Goal: Information Seeking & Learning: Learn about a topic

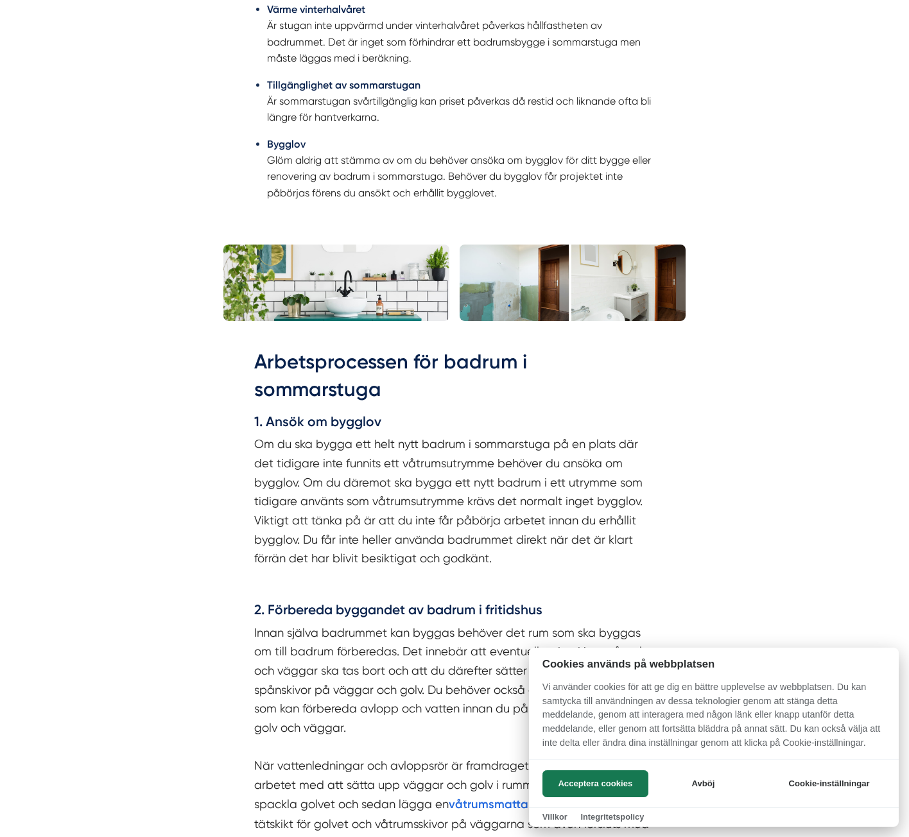
scroll to position [1219, 0]
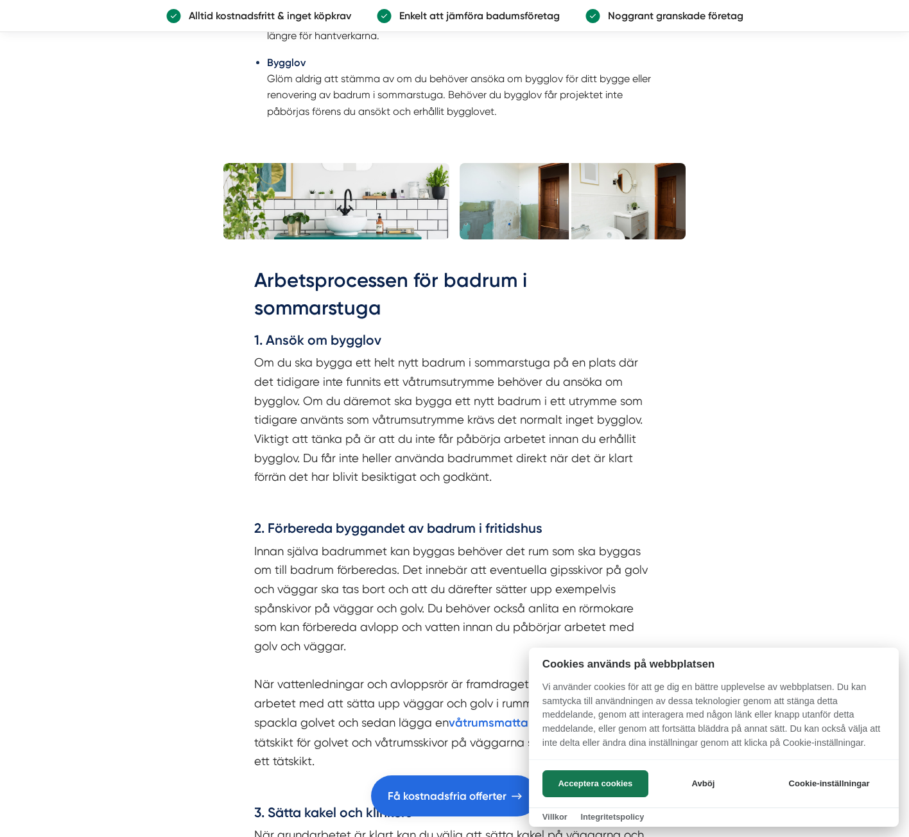
click at [587, 193] on div at bounding box center [454, 418] width 909 height 837
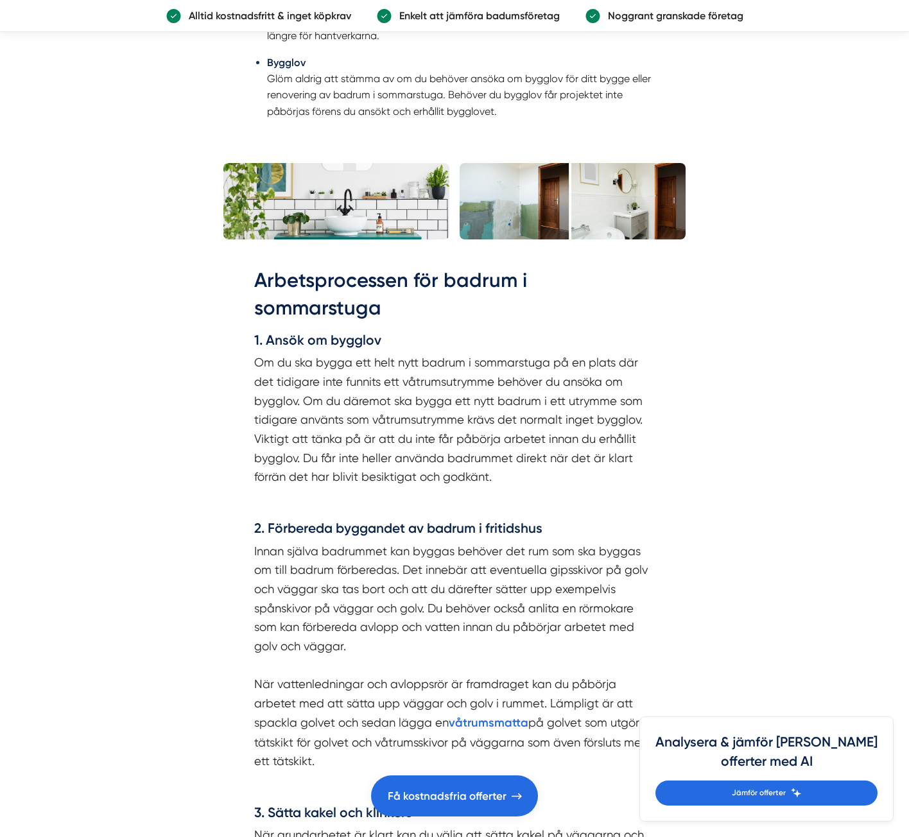
click at [596, 198] on img at bounding box center [572, 201] width 226 height 76
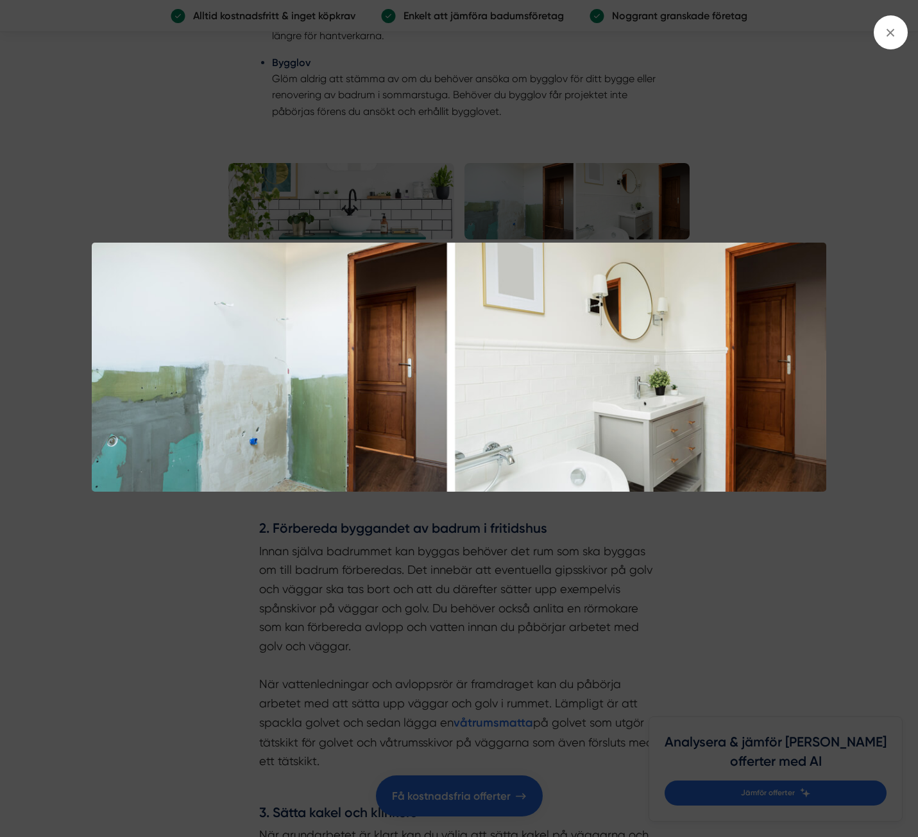
click at [792, 182] on div at bounding box center [459, 418] width 918 height 837
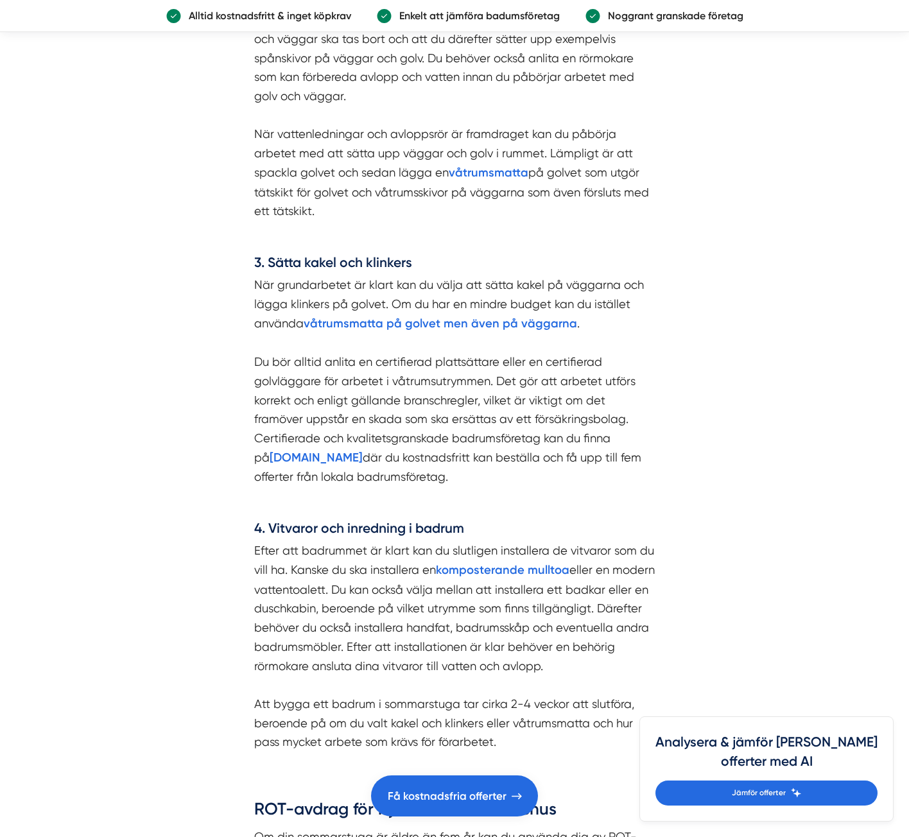
scroll to position [2182, 0]
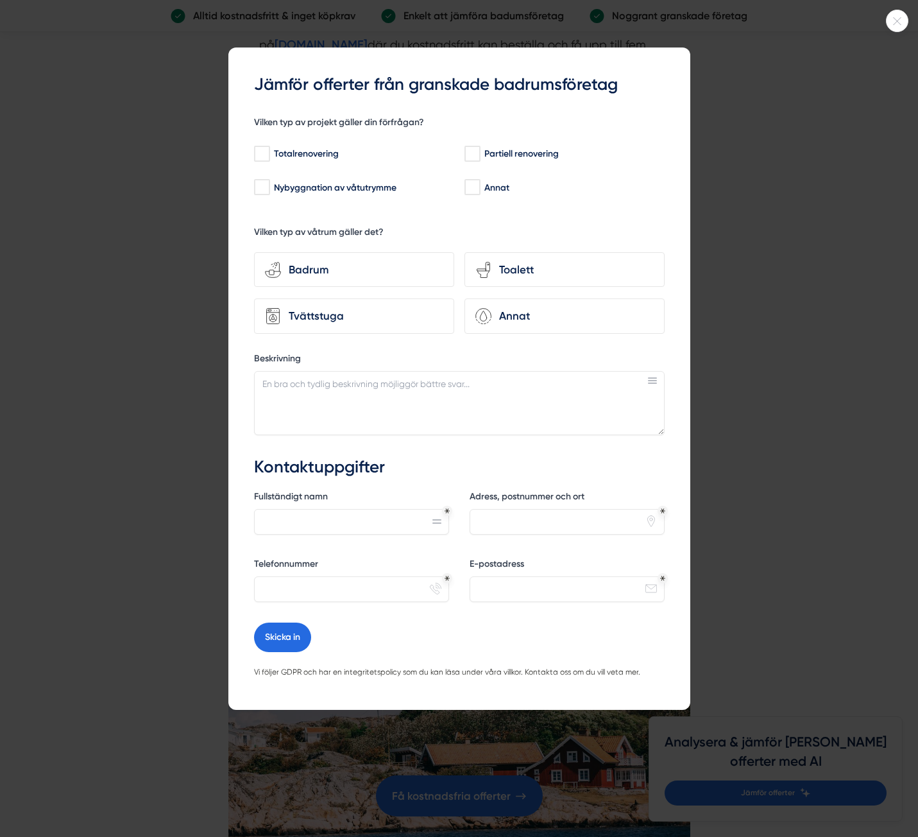
drag, startPoint x: 773, startPoint y: 288, endPoint x: 839, endPoint y: 150, distance: 153.6
click at [794, 257] on div at bounding box center [459, 418] width 918 height 837
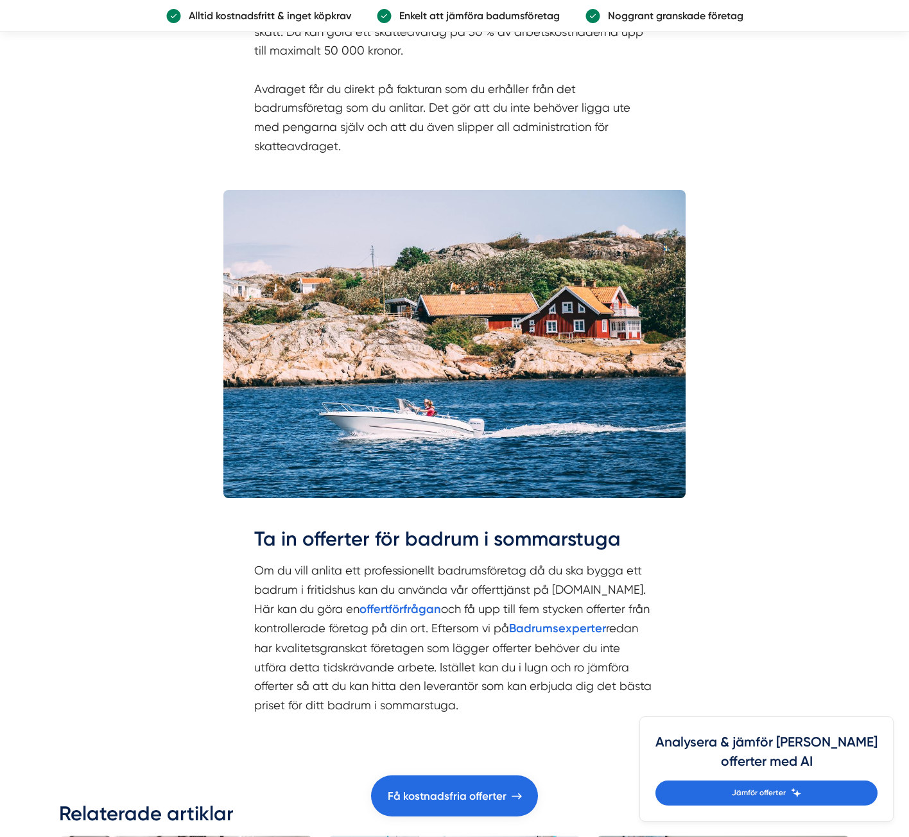
scroll to position [3144, 0]
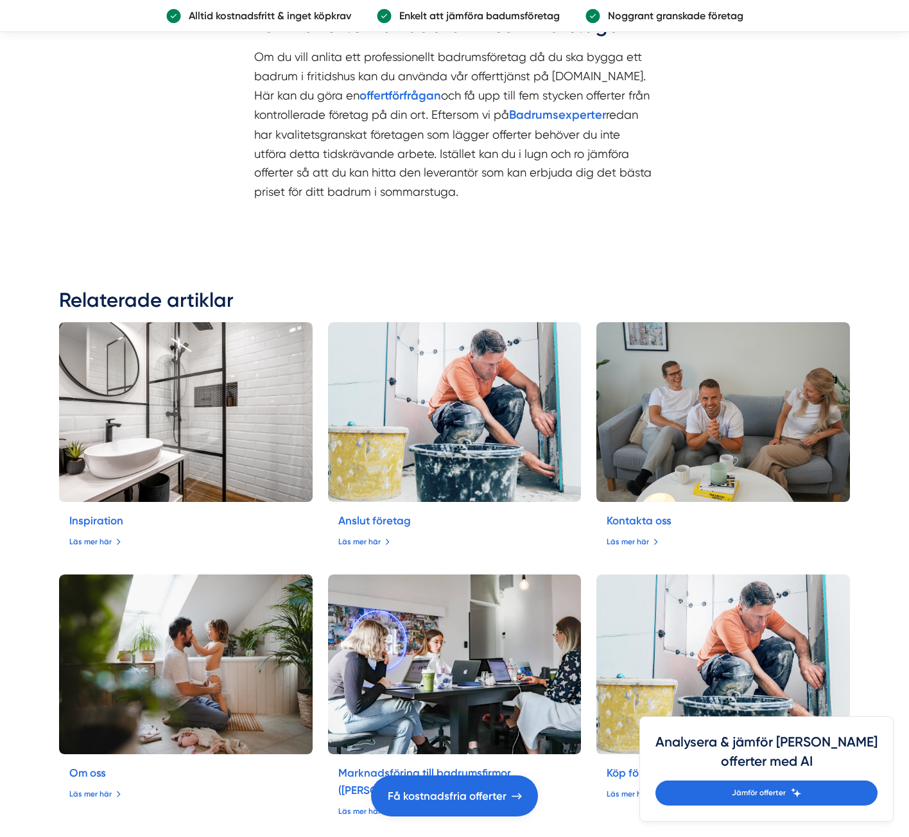
click at [176, 422] on img at bounding box center [186, 412] width 266 height 189
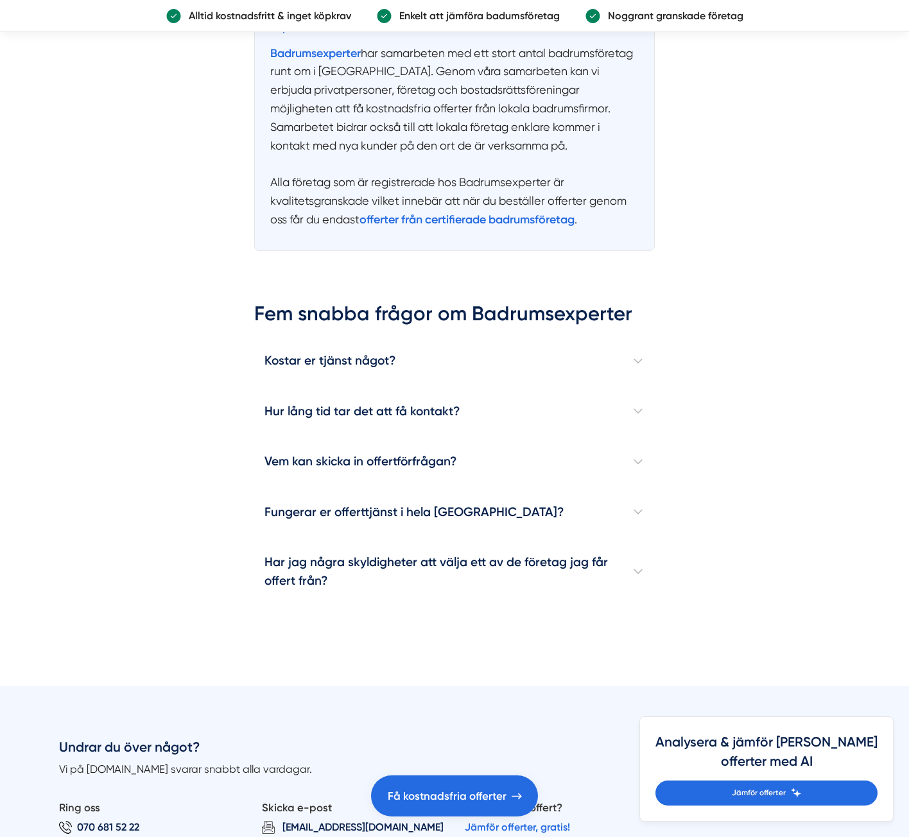
scroll to position [5840, 0]
